Goal: Use online tool/utility: Utilize a website feature to perform a specific function

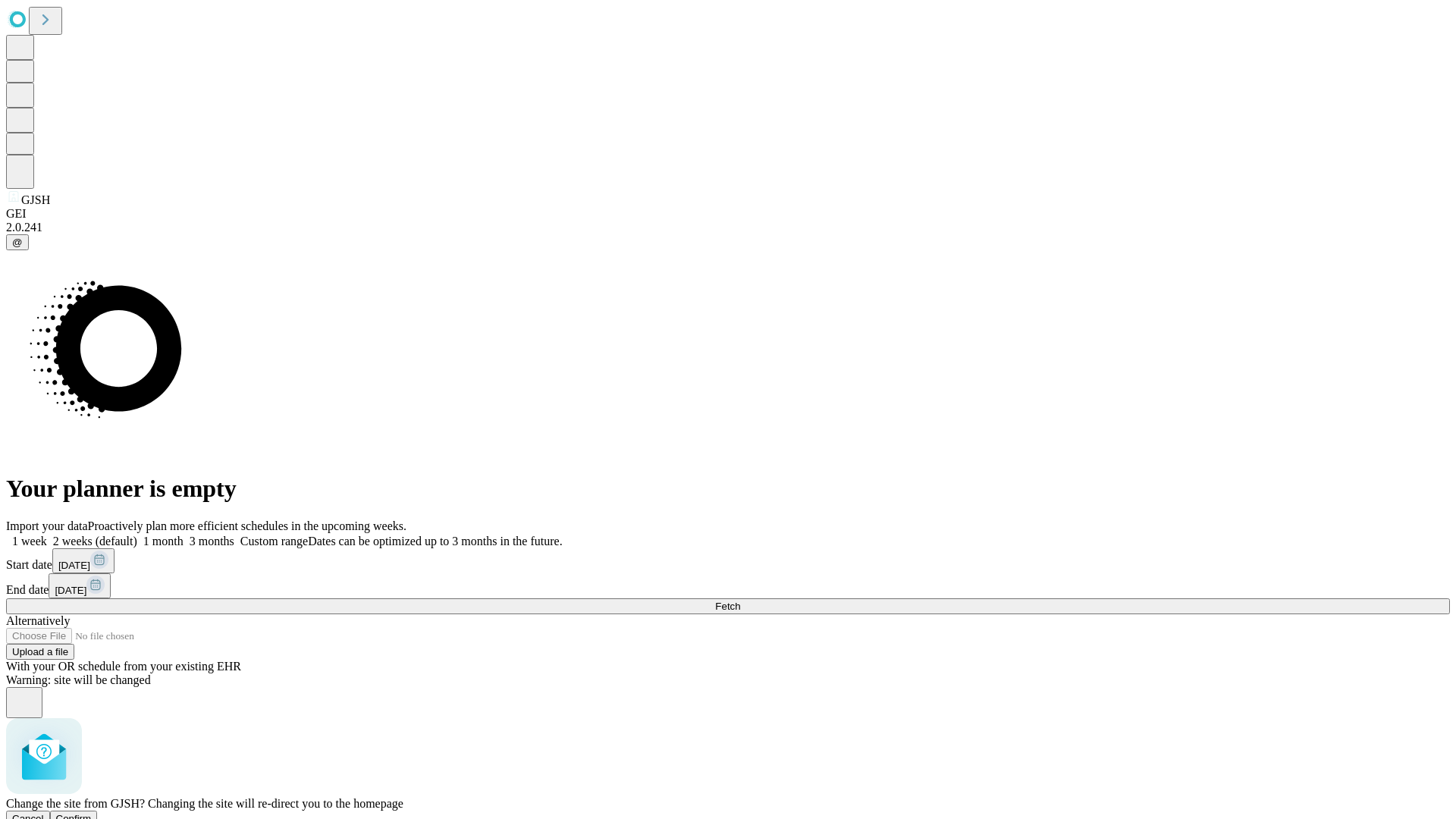
click at [92, 812] on span "Confirm" at bounding box center [74, 818] width 36 height 12
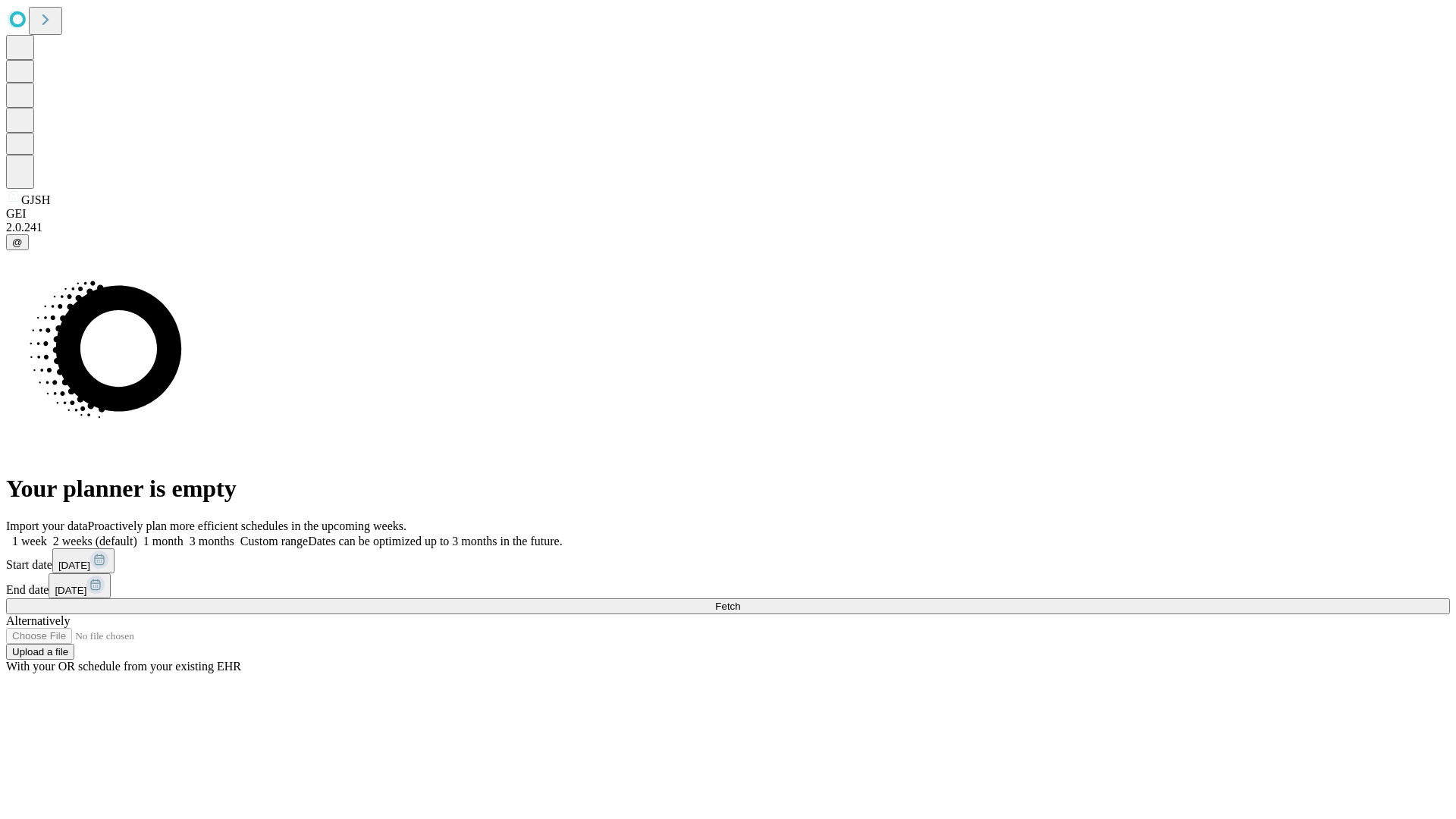
click at [184, 535] on label "1 month" at bounding box center [161, 541] width 46 height 13
click at [740, 600] on span "Fetch" at bounding box center [728, 606] width 25 height 12
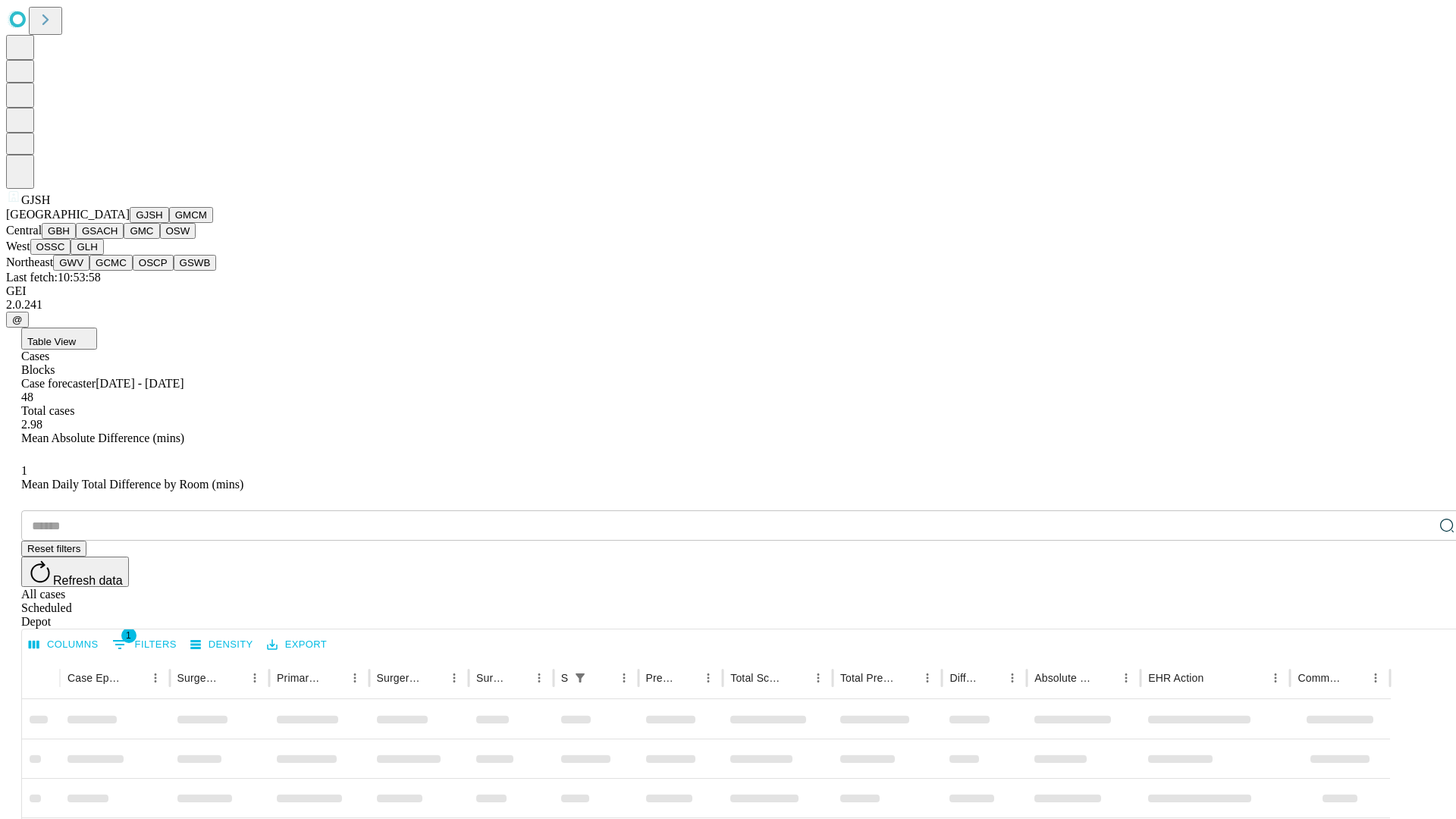
click at [169, 223] on button "GMCM" at bounding box center [191, 215] width 44 height 15
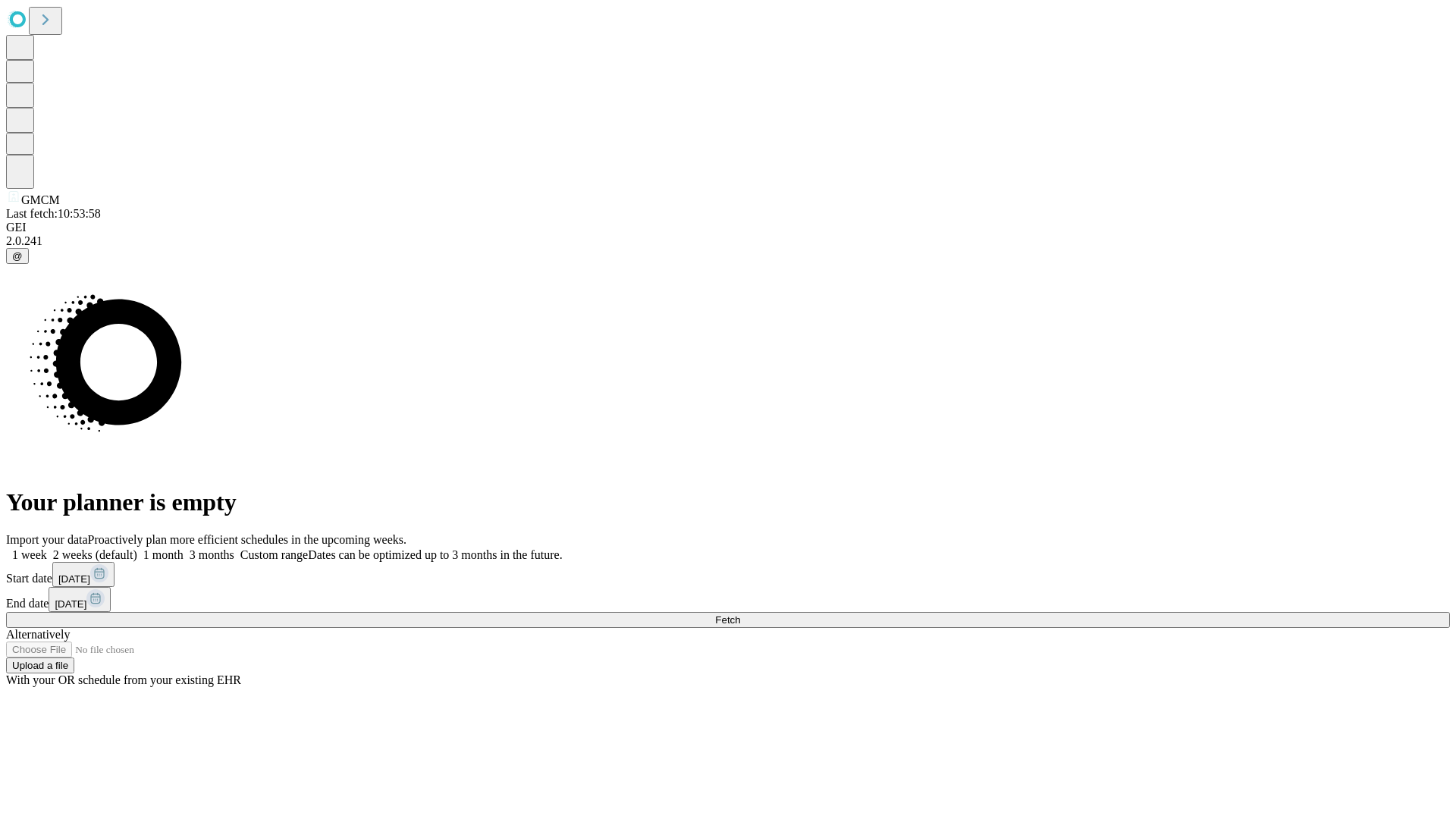
click at [184, 548] on label "1 month" at bounding box center [161, 554] width 46 height 13
click at [740, 614] on span "Fetch" at bounding box center [728, 620] width 25 height 12
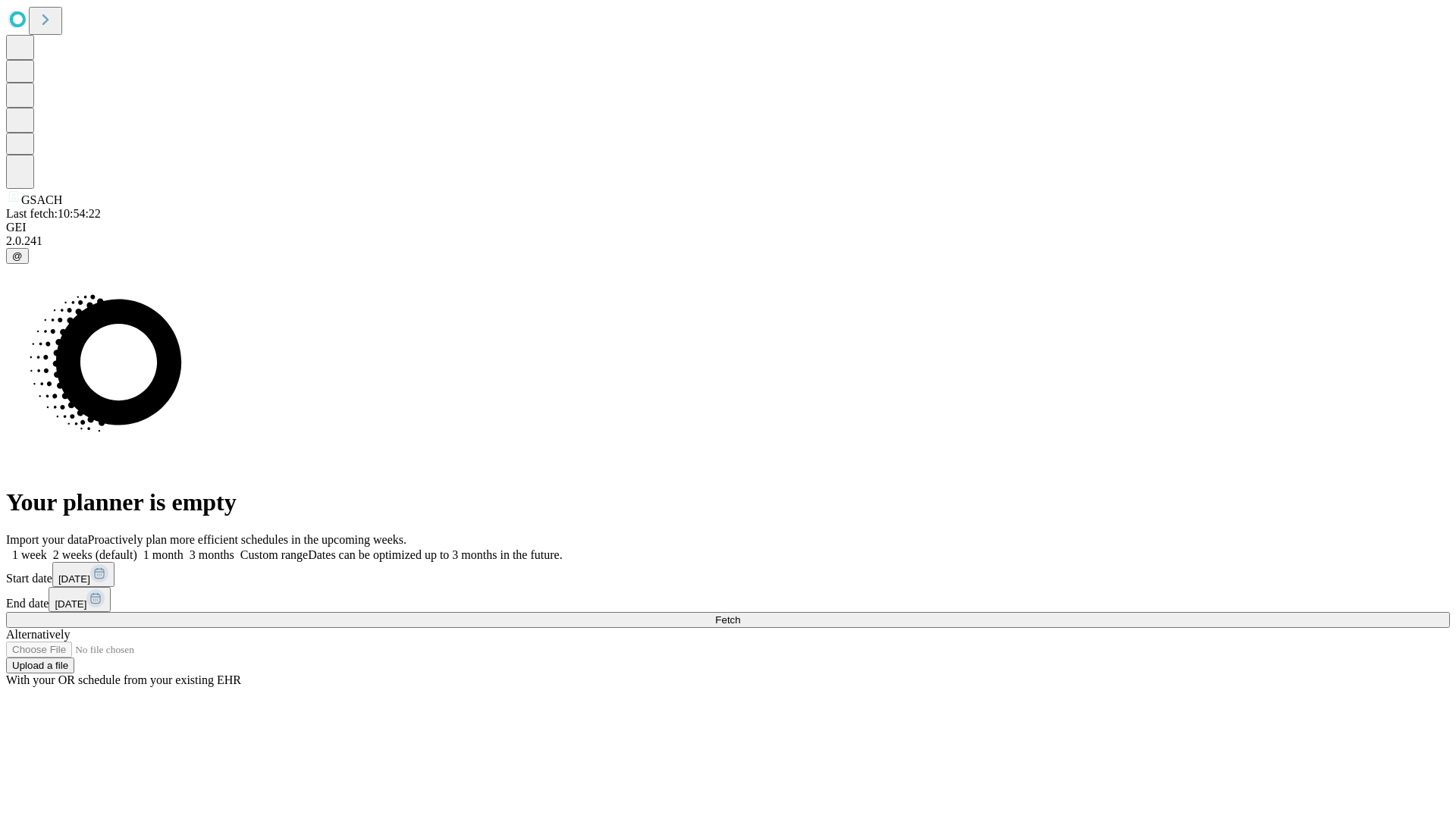
click at [184, 548] on label "1 month" at bounding box center [161, 554] width 46 height 13
click at [740, 614] on span "Fetch" at bounding box center [728, 620] width 25 height 12
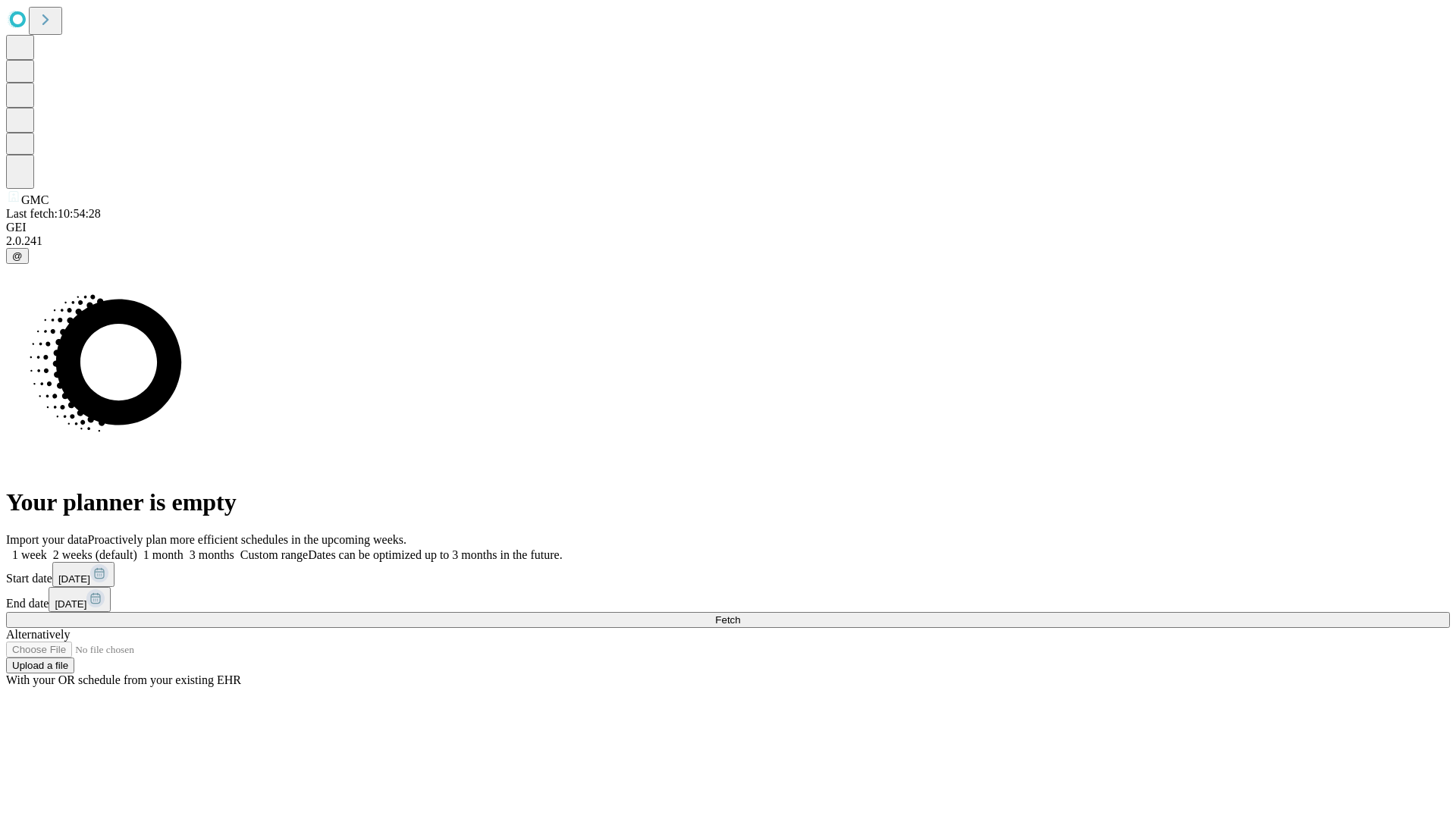
click at [184, 548] on label "1 month" at bounding box center [161, 554] width 46 height 13
click at [740, 614] on span "Fetch" at bounding box center [728, 620] width 25 height 12
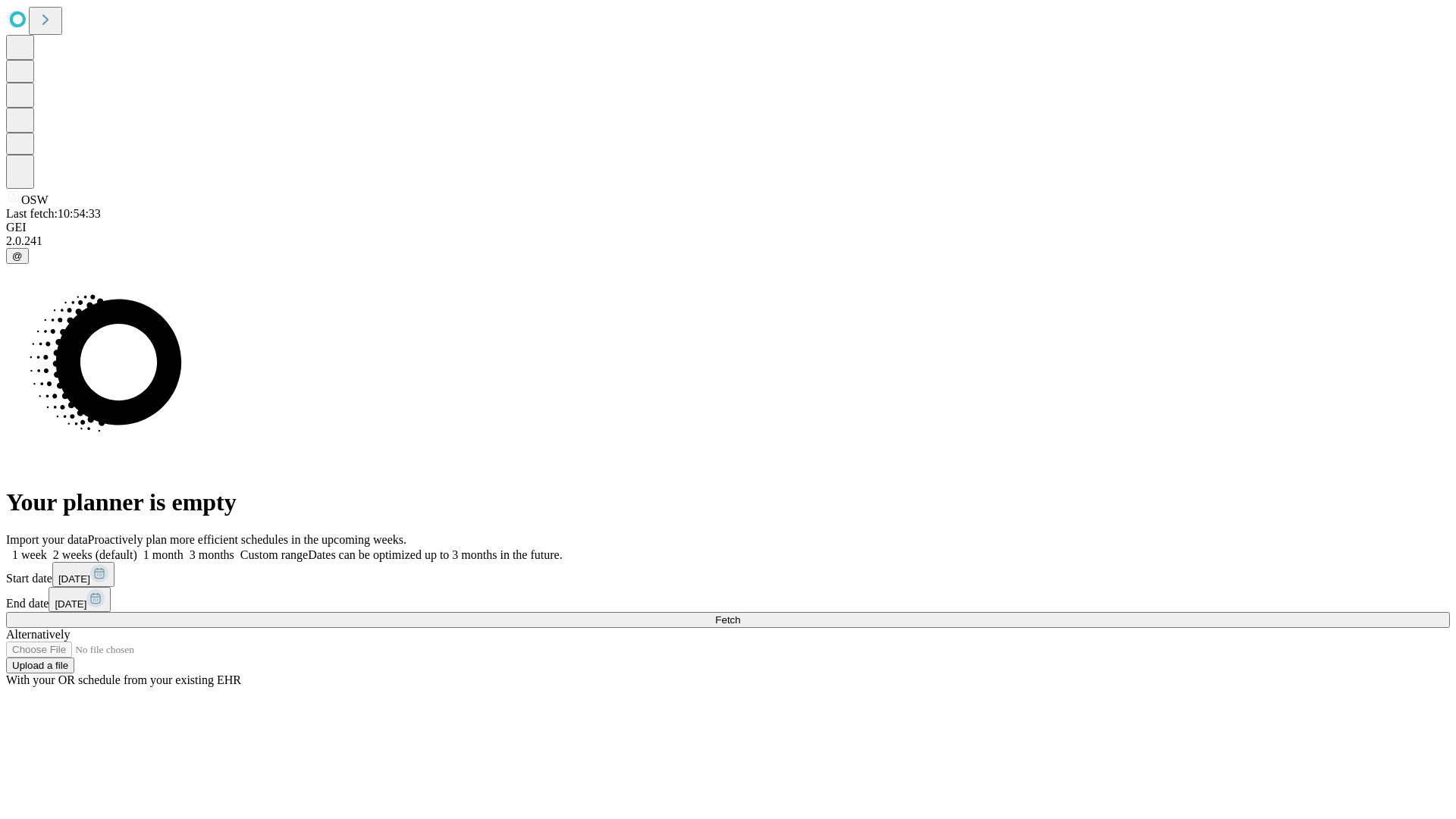
click at [184, 548] on label "1 month" at bounding box center [161, 554] width 46 height 13
click at [740, 614] on span "Fetch" at bounding box center [728, 620] width 25 height 12
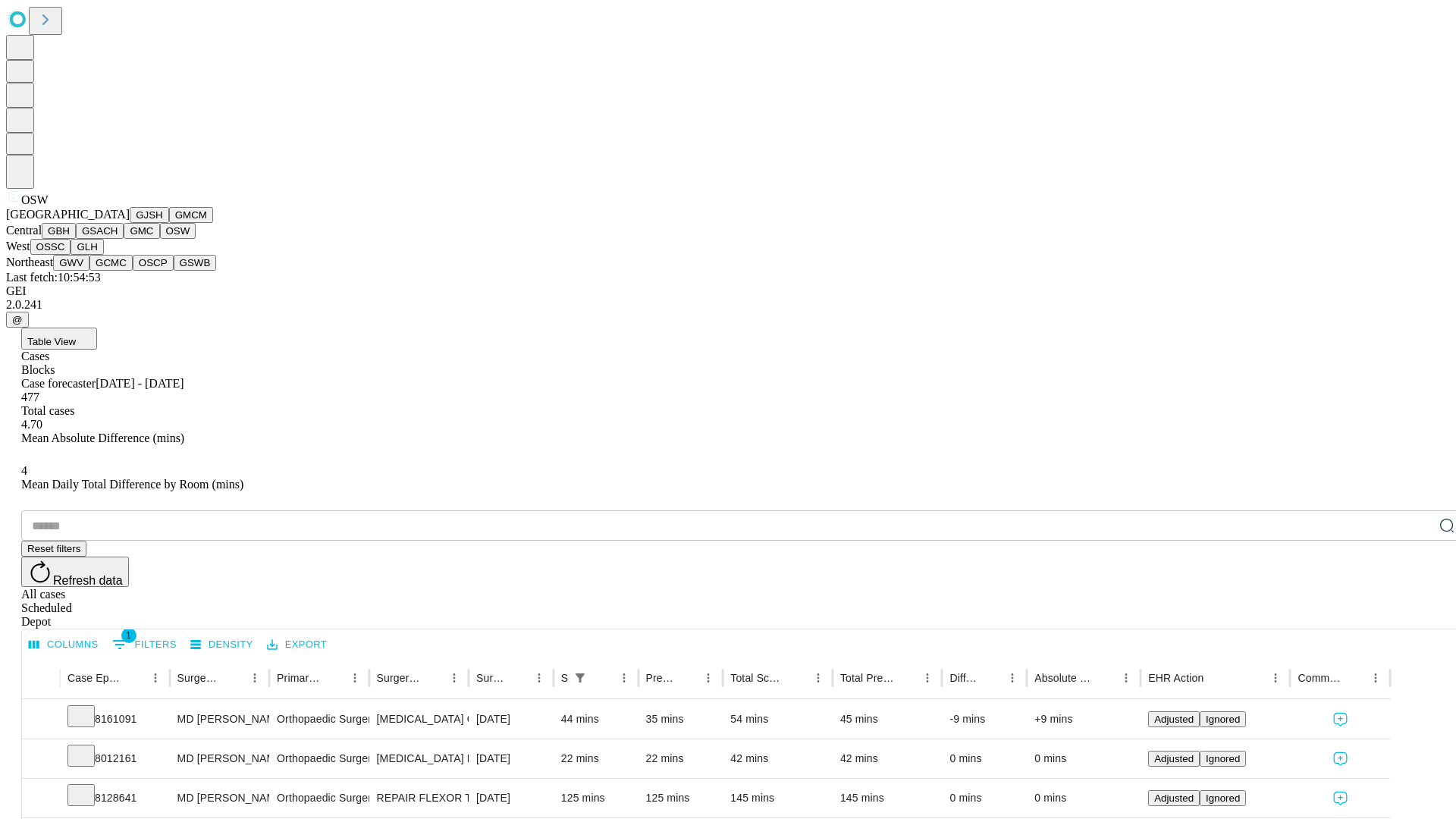
click at [72, 254] on button "OSSC" at bounding box center [50, 247] width 41 height 15
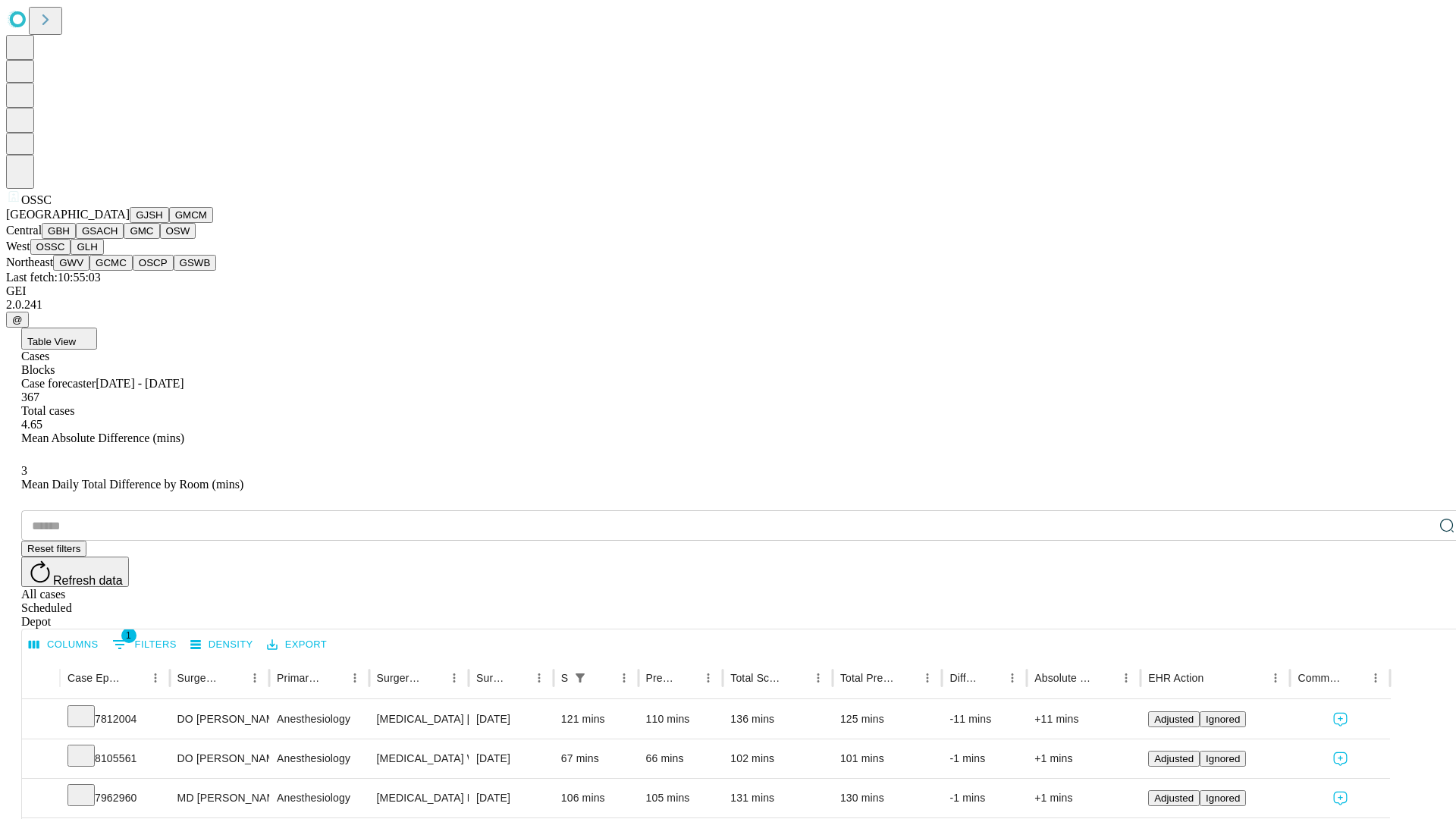
click at [104, 254] on button "GLH" at bounding box center [87, 247] width 33 height 15
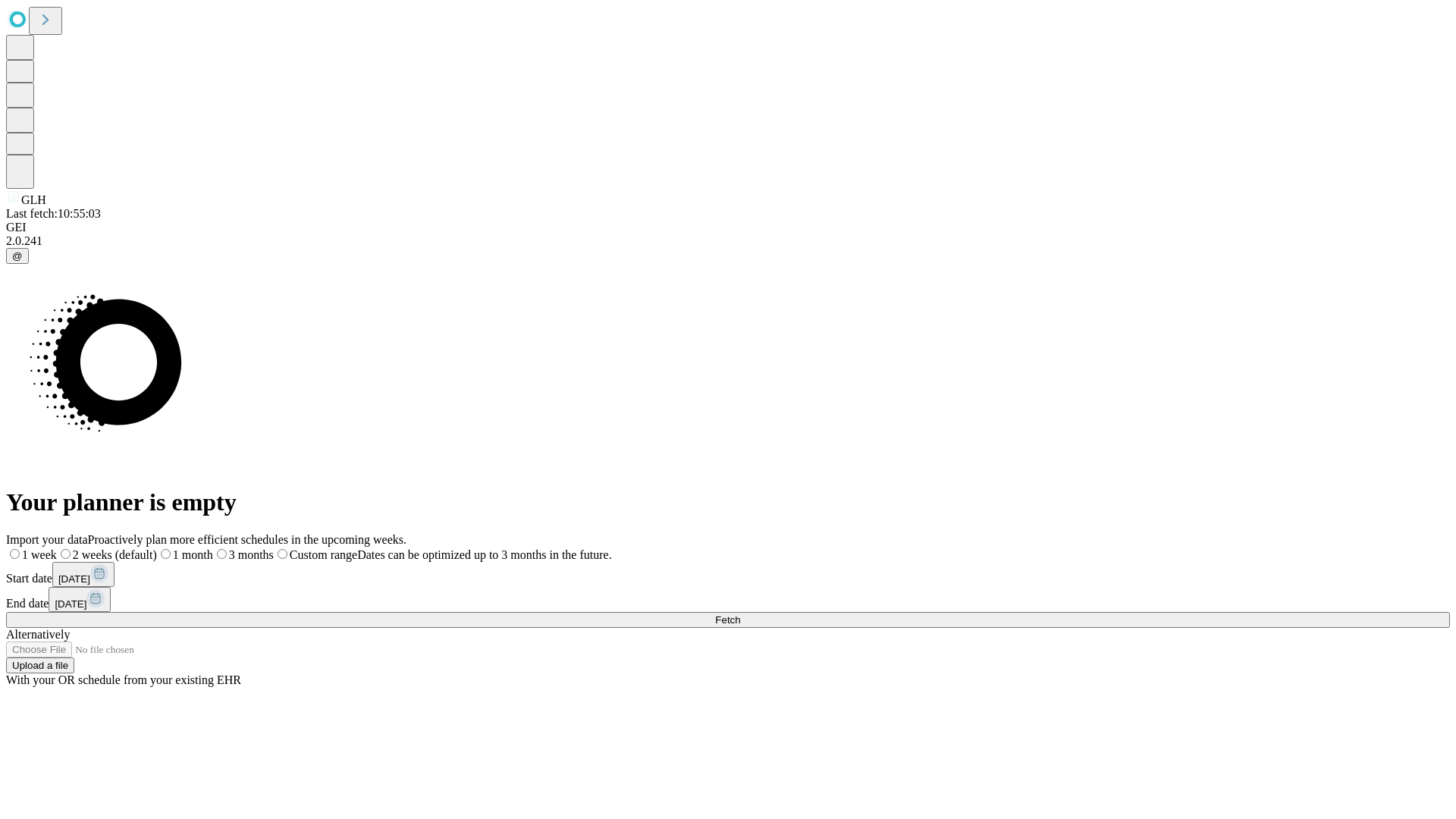
click at [213, 548] on label "1 month" at bounding box center [185, 554] width 56 height 13
click at [740, 614] on span "Fetch" at bounding box center [728, 620] width 25 height 12
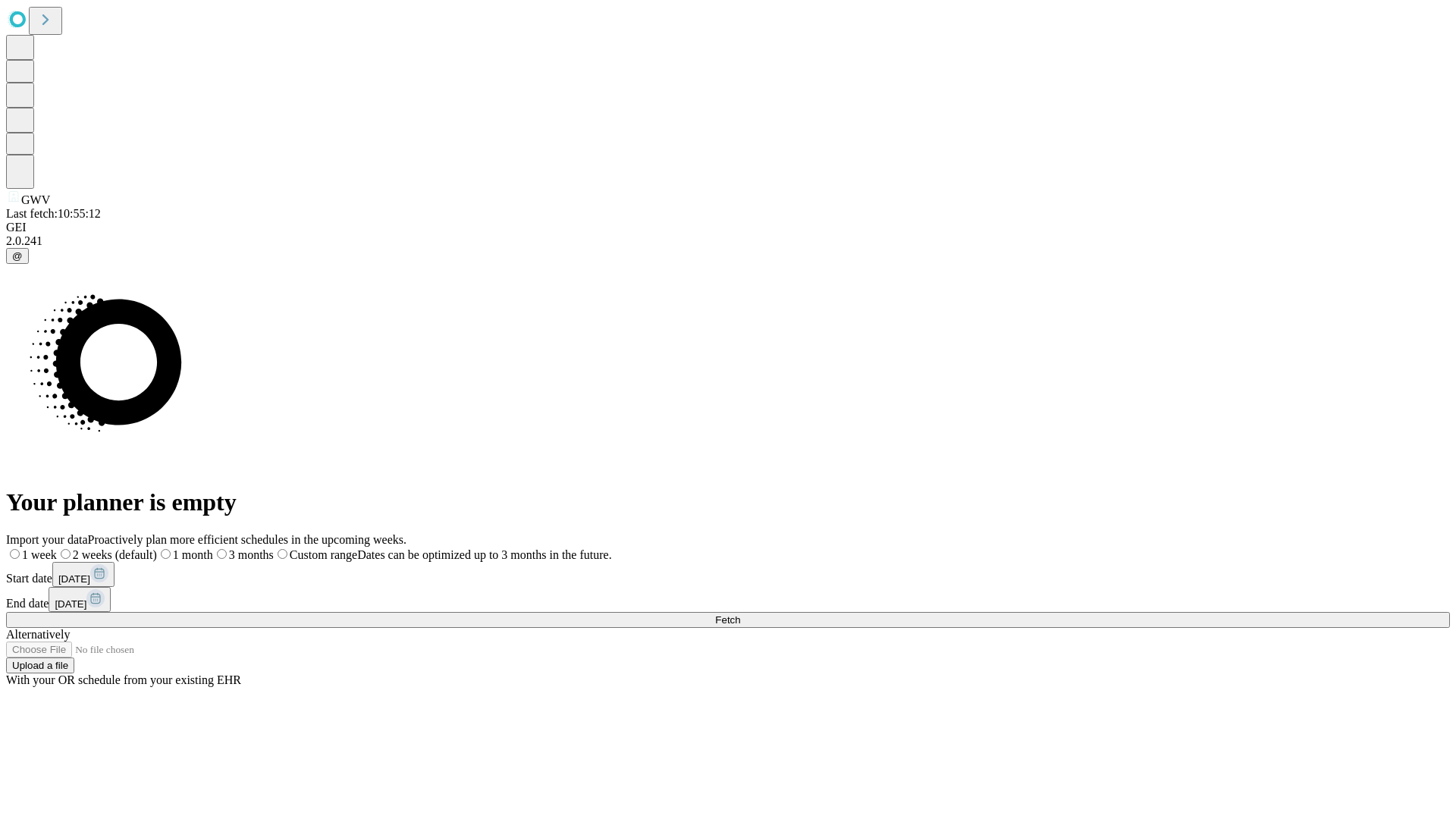
click at [740, 614] on span "Fetch" at bounding box center [728, 620] width 25 height 12
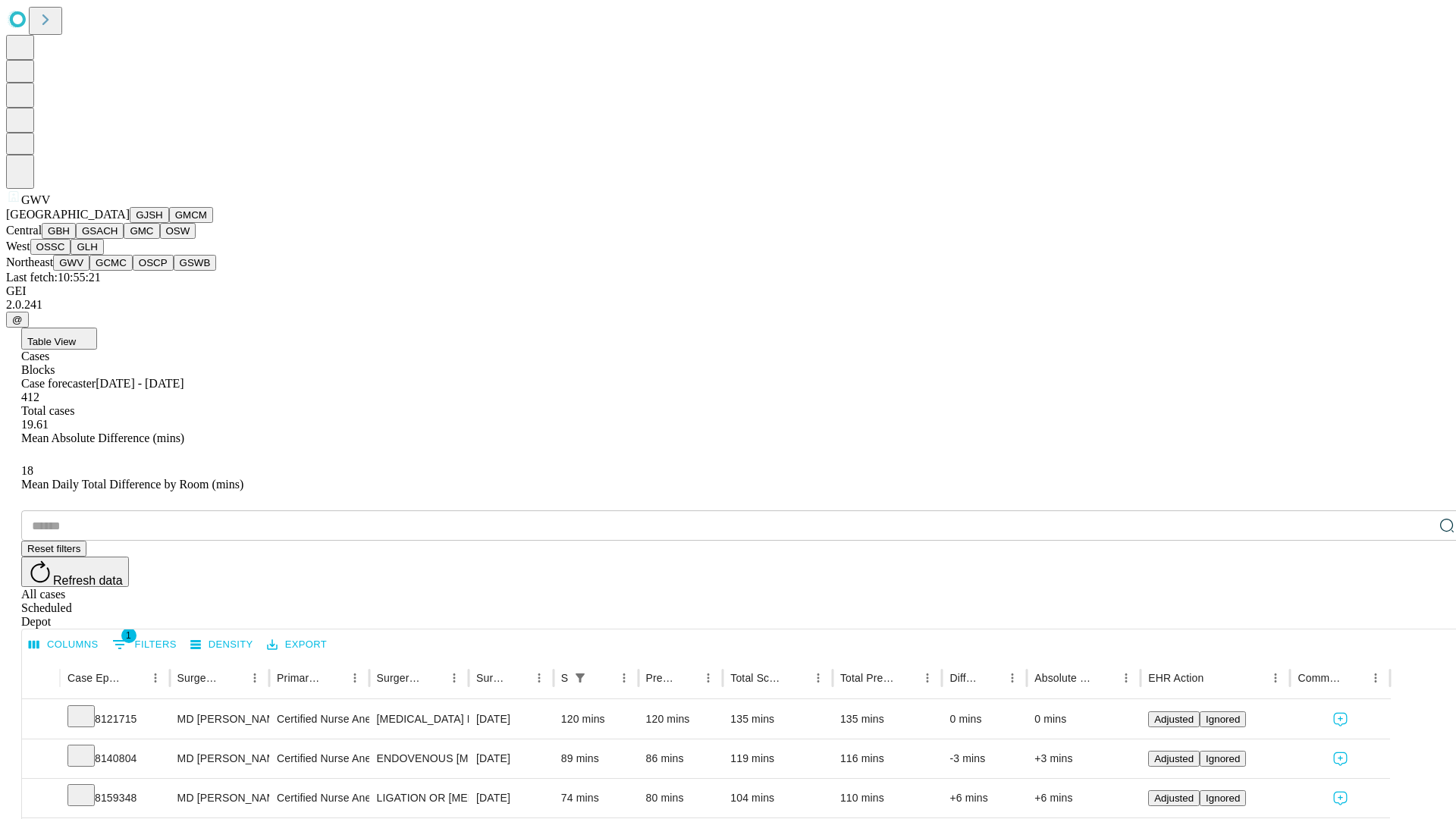
click at [118, 271] on button "GCMC" at bounding box center [111, 262] width 44 height 15
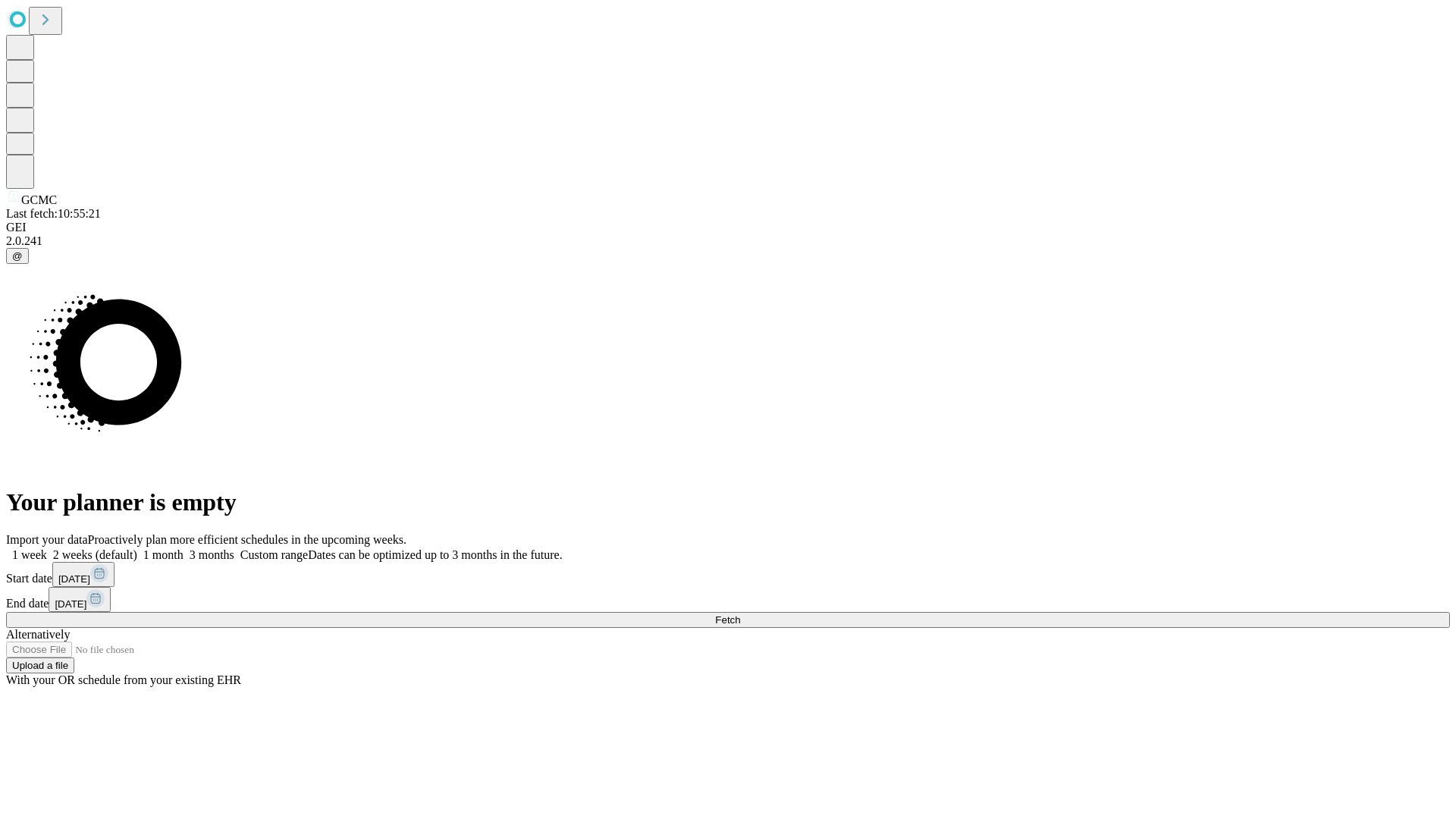
click at [184, 548] on label "1 month" at bounding box center [161, 554] width 46 height 13
click at [740, 614] on span "Fetch" at bounding box center [728, 620] width 25 height 12
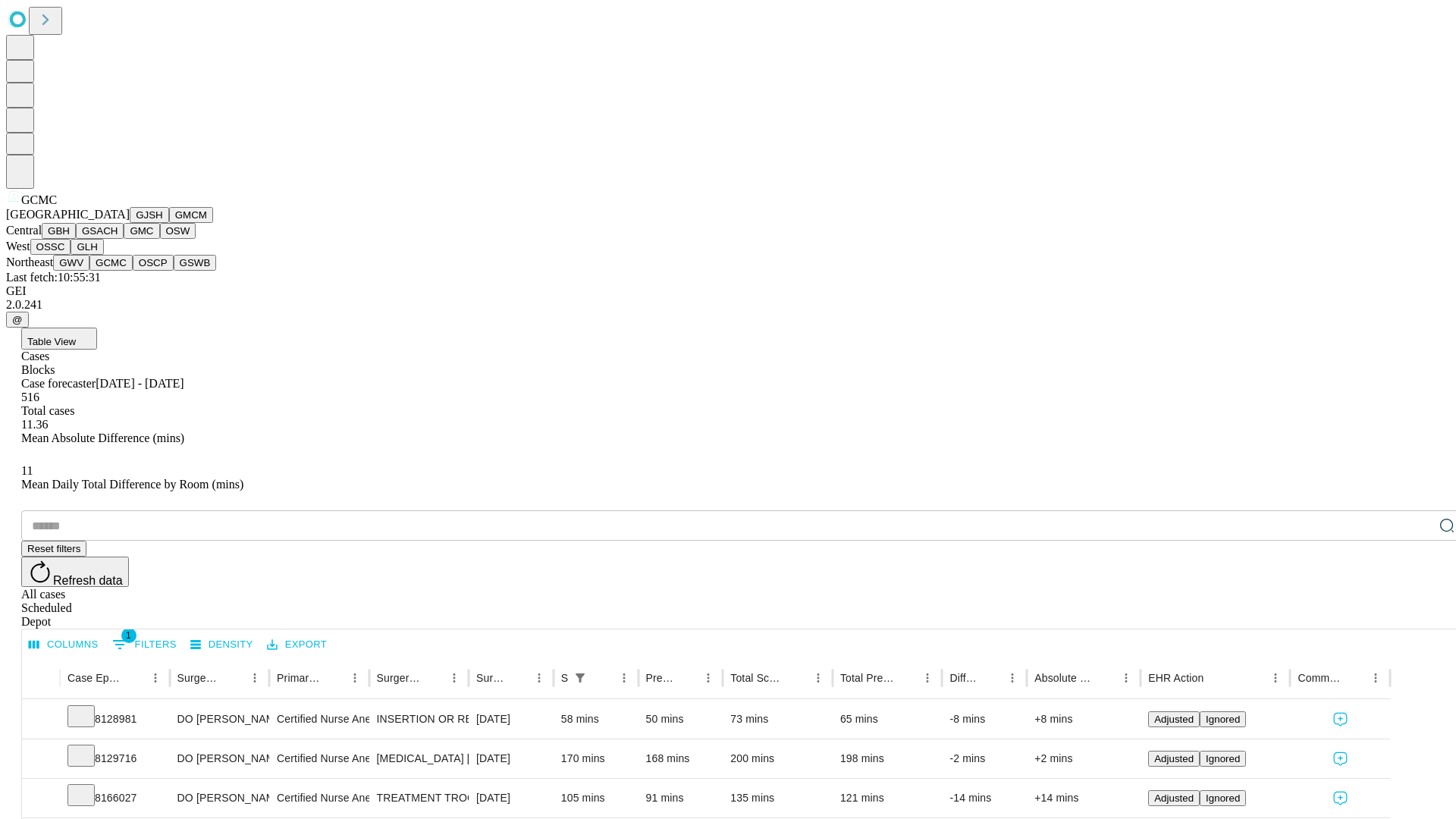
click at [133, 271] on button "OSCP" at bounding box center [153, 262] width 41 height 15
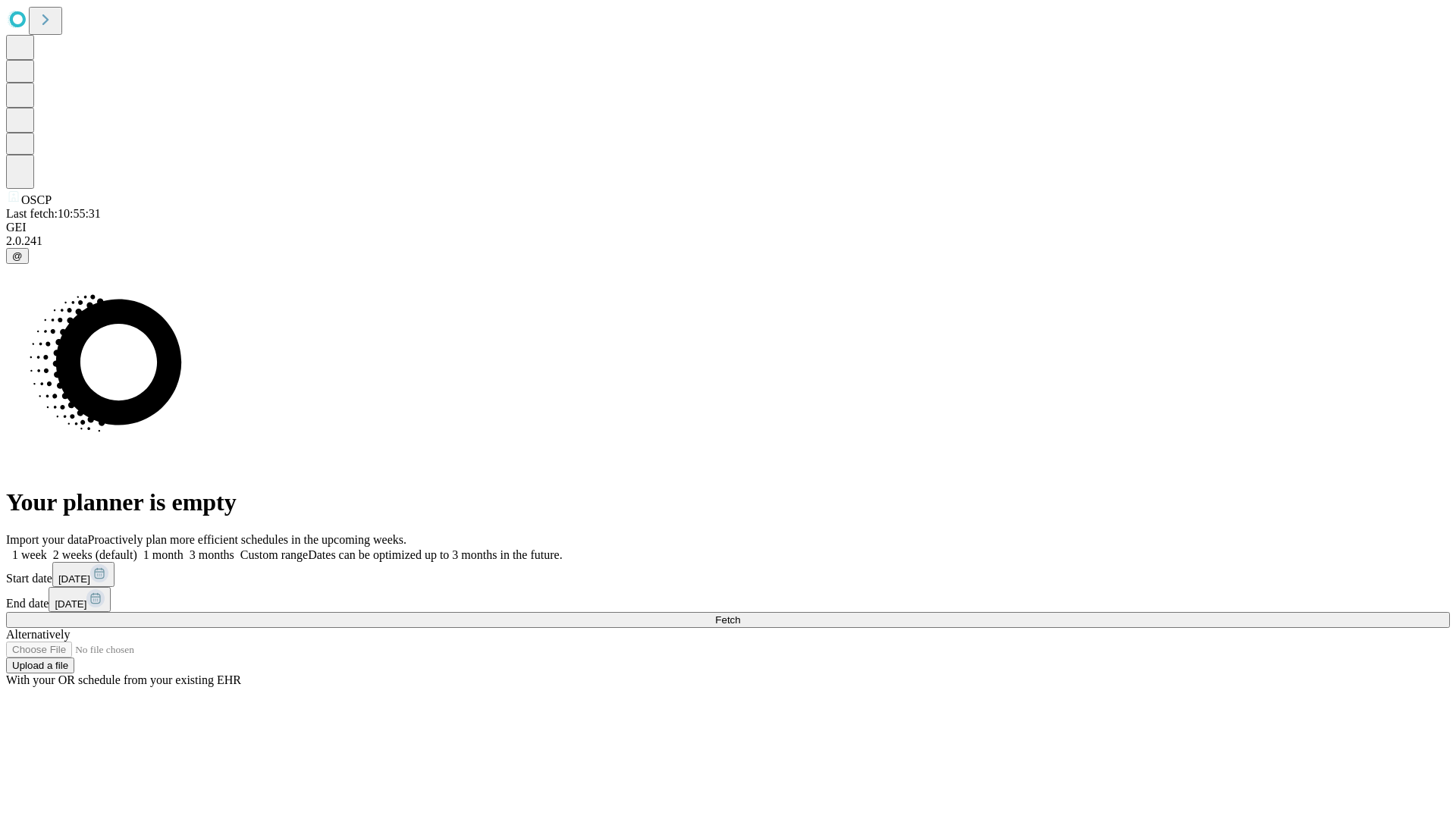
click at [184, 548] on label "1 month" at bounding box center [161, 554] width 46 height 13
click at [740, 614] on span "Fetch" at bounding box center [728, 620] width 25 height 12
